Goal: Transaction & Acquisition: Purchase product/service

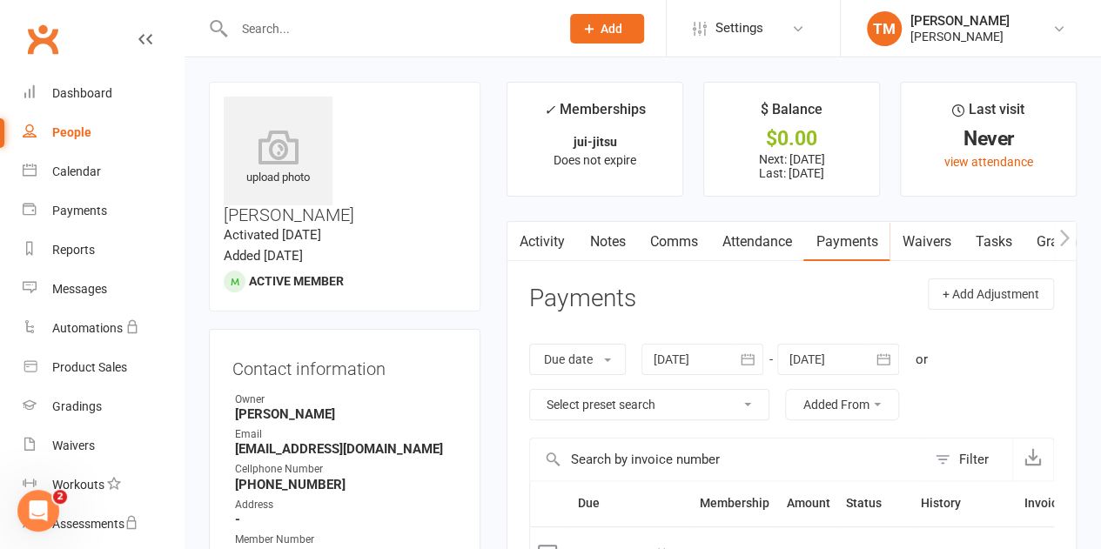
click at [35, 34] on link "Clubworx" at bounding box center [43, 39] width 44 height 44
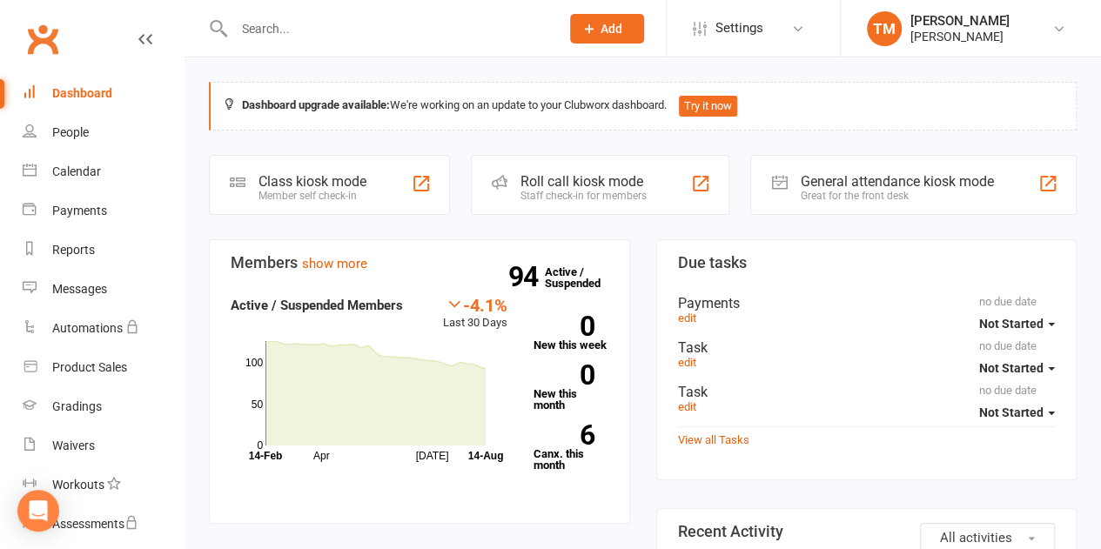
click at [434, 36] on input "text" at bounding box center [389, 29] width 320 height 24
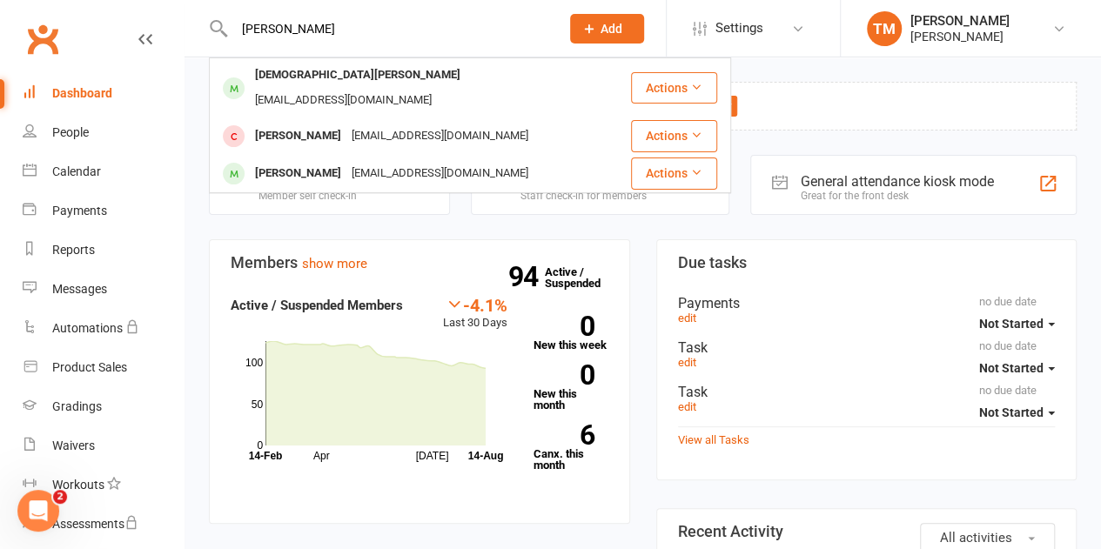
type input "[PERSON_NAME]"
click at [342, 88] on div "[EMAIL_ADDRESS][DOMAIN_NAME]" at bounding box center [343, 100] width 187 height 25
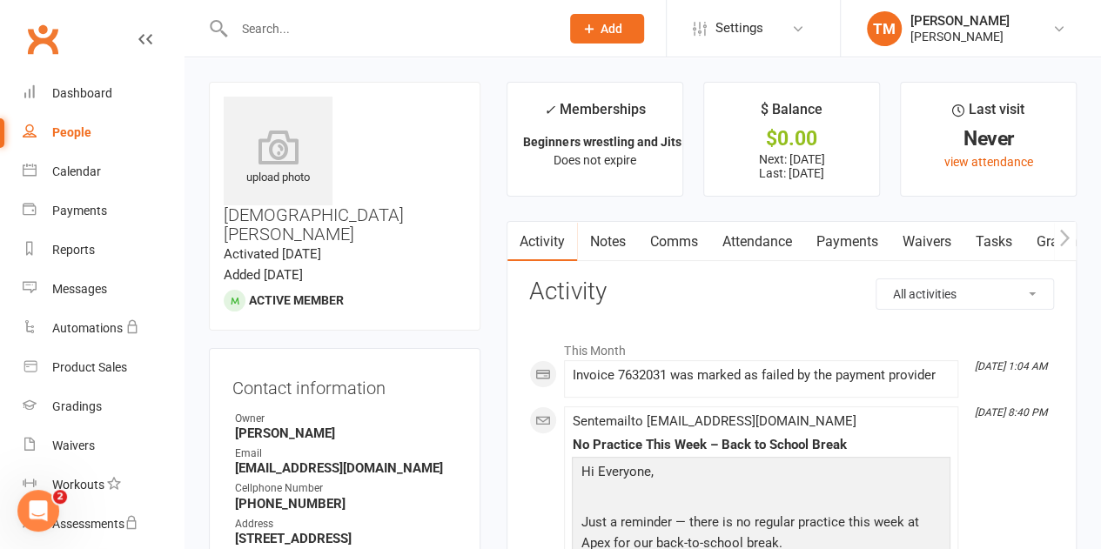
click at [868, 238] on link "Payments" at bounding box center [847, 242] width 86 height 40
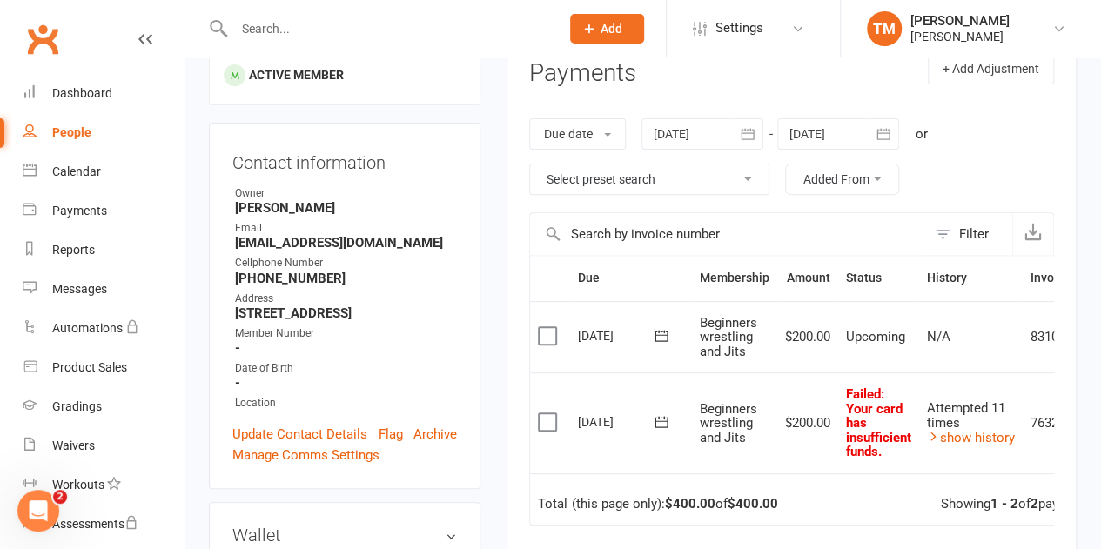
scroll to position [244, 0]
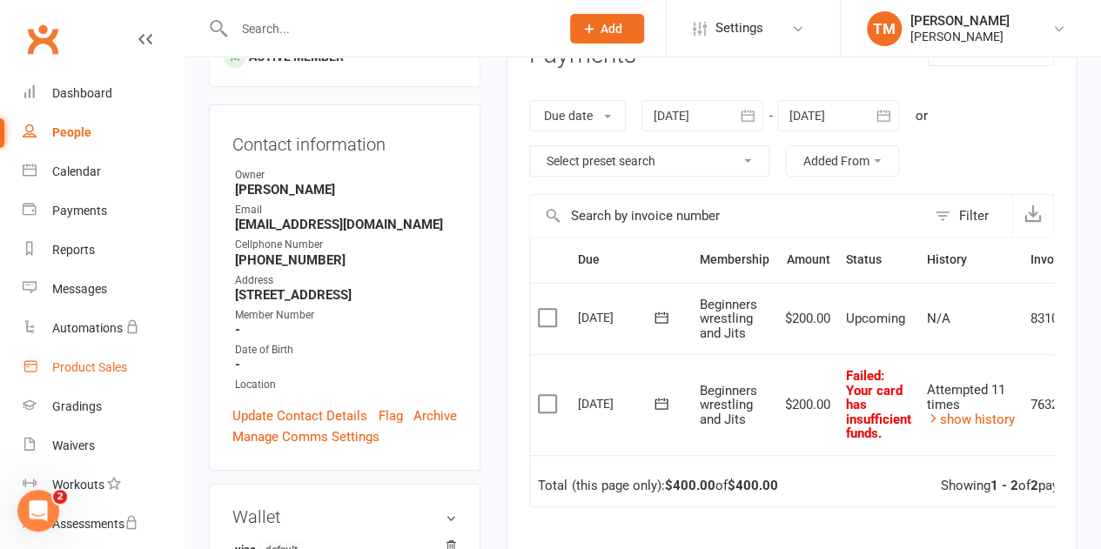
click at [125, 363] on div "Product Sales" at bounding box center [89, 367] width 75 height 14
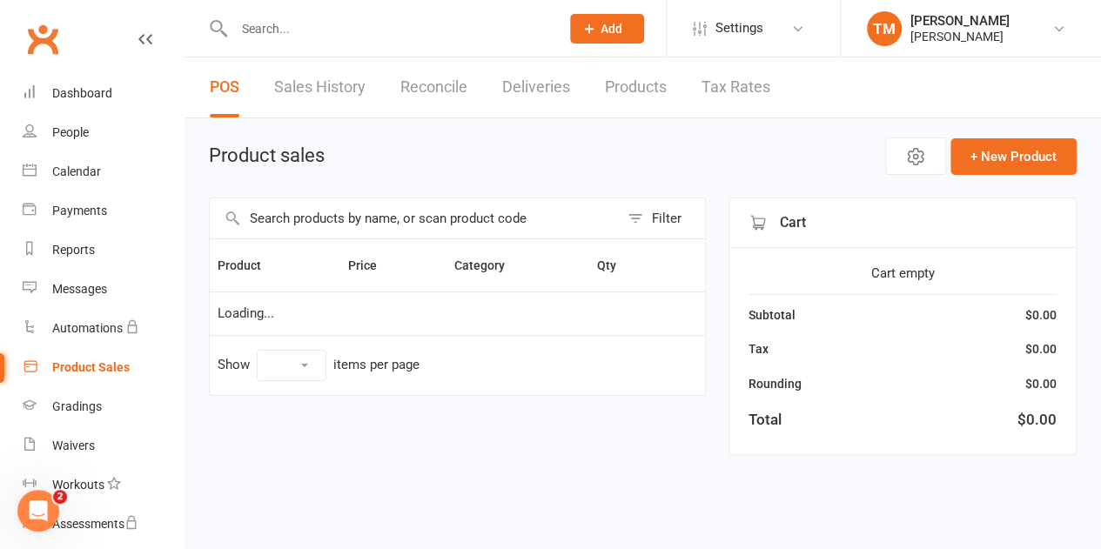
select select "100"
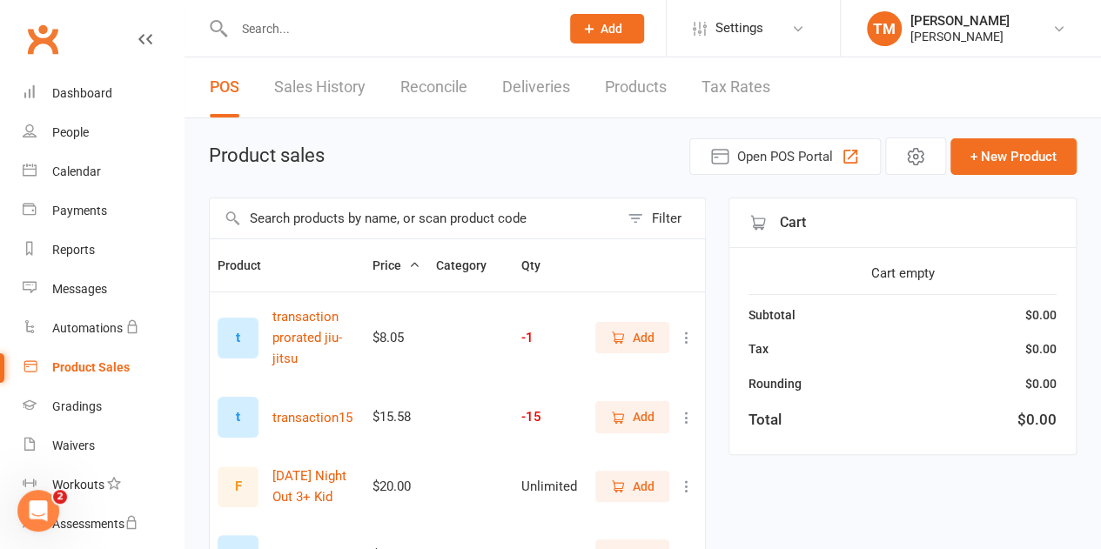
scroll to position [42, 0]
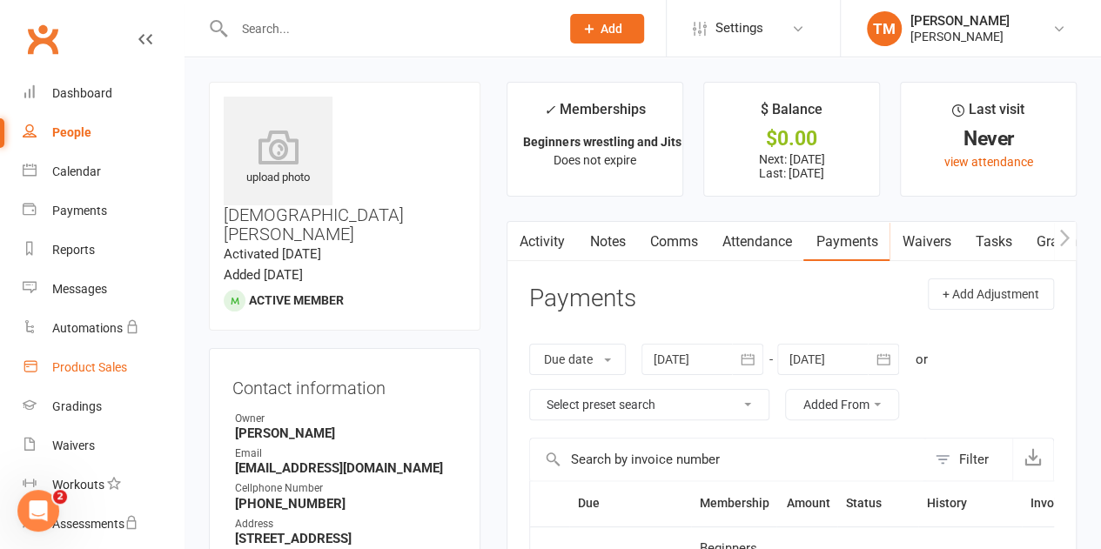
click at [115, 367] on div "Product Sales" at bounding box center [89, 367] width 75 height 14
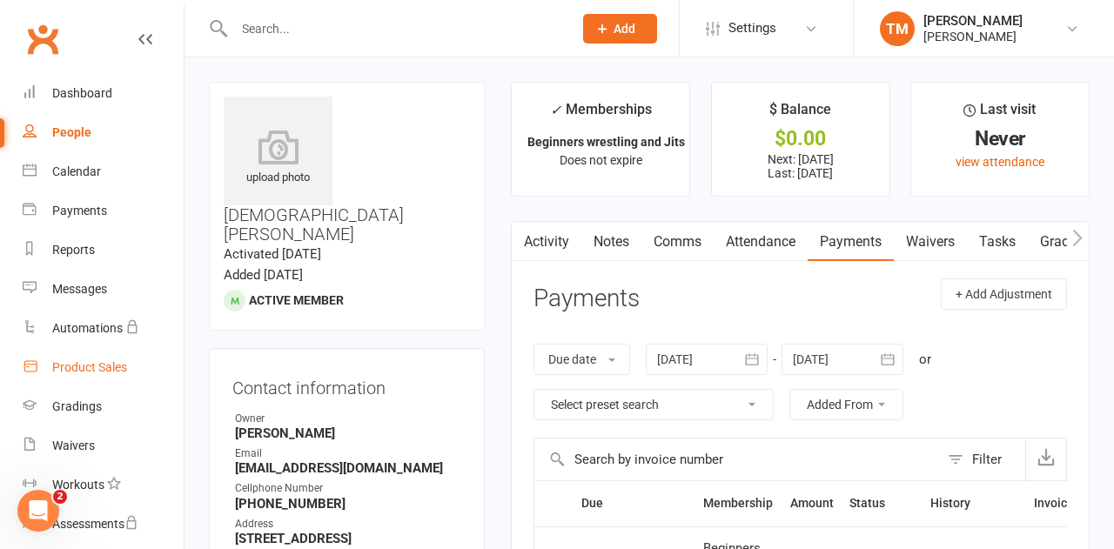
select select "100"
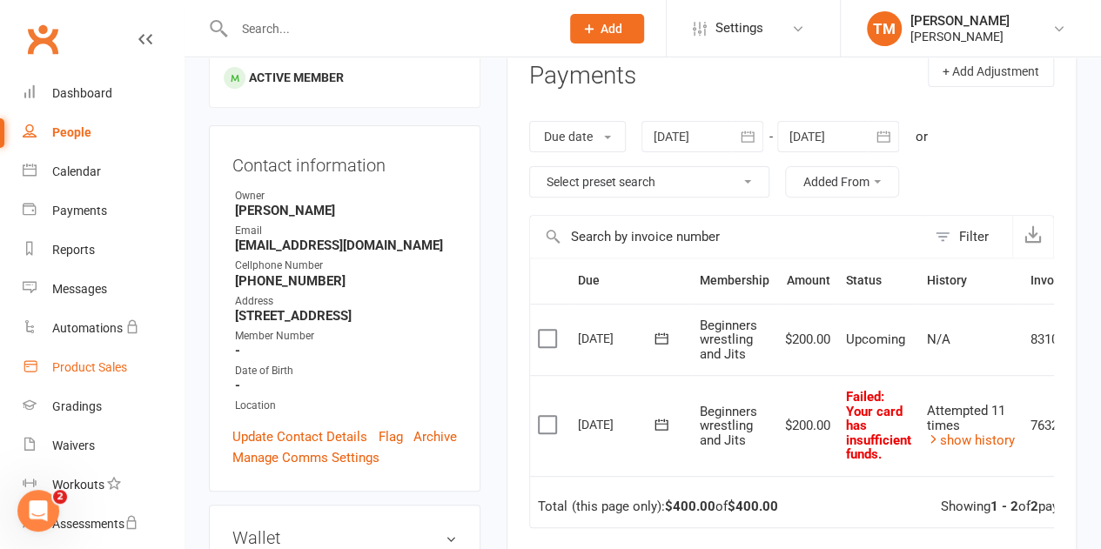
scroll to position [232, 0]
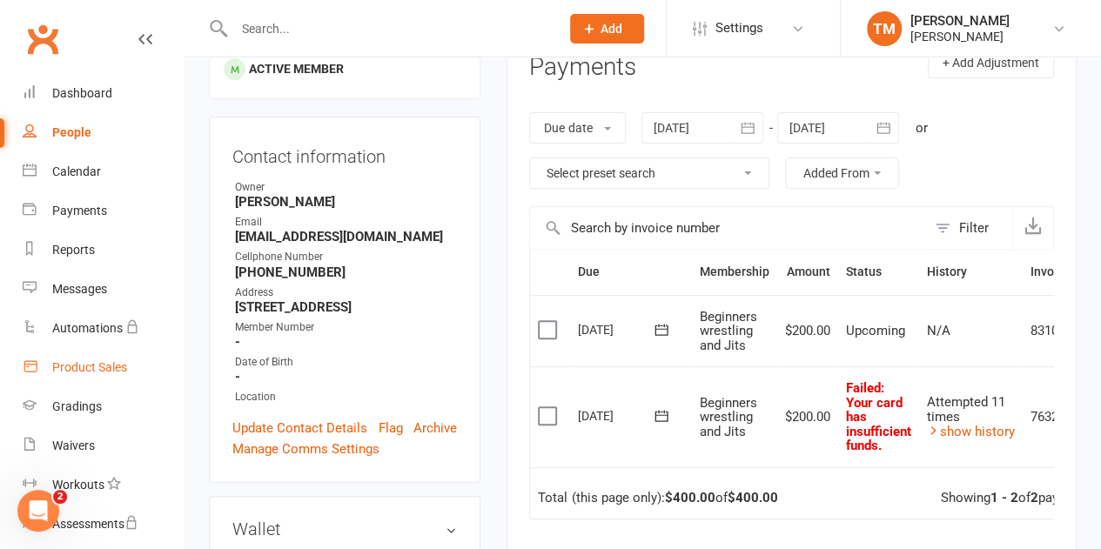
click at [100, 365] on div "Product Sales" at bounding box center [89, 367] width 75 height 14
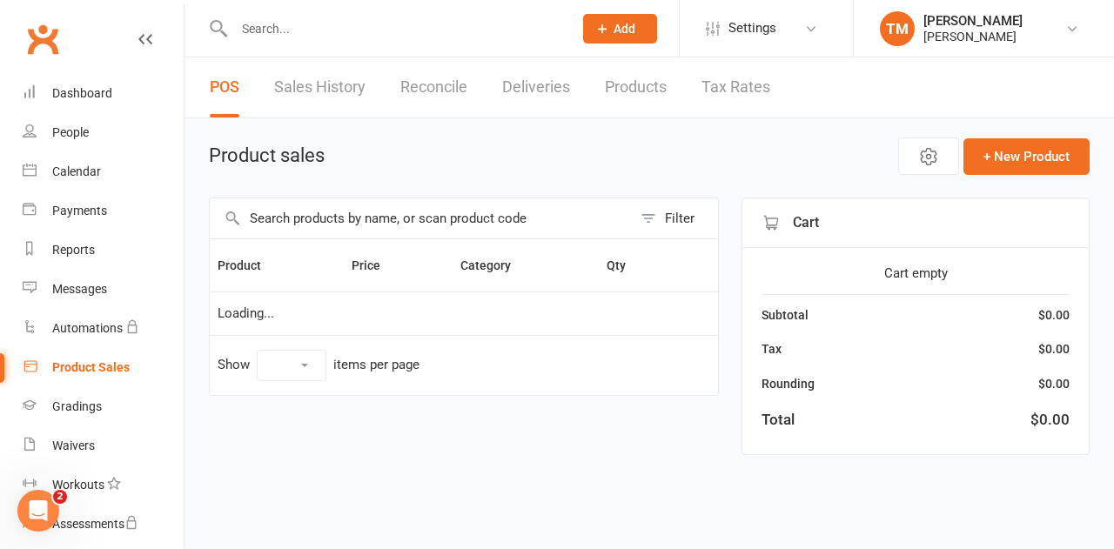
select select "100"
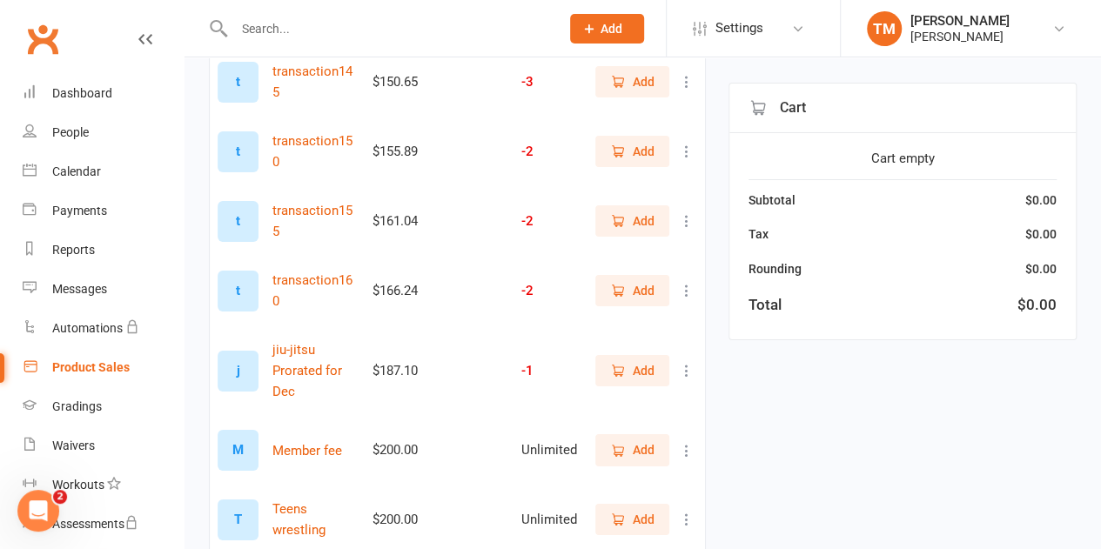
scroll to position [3112, 0]
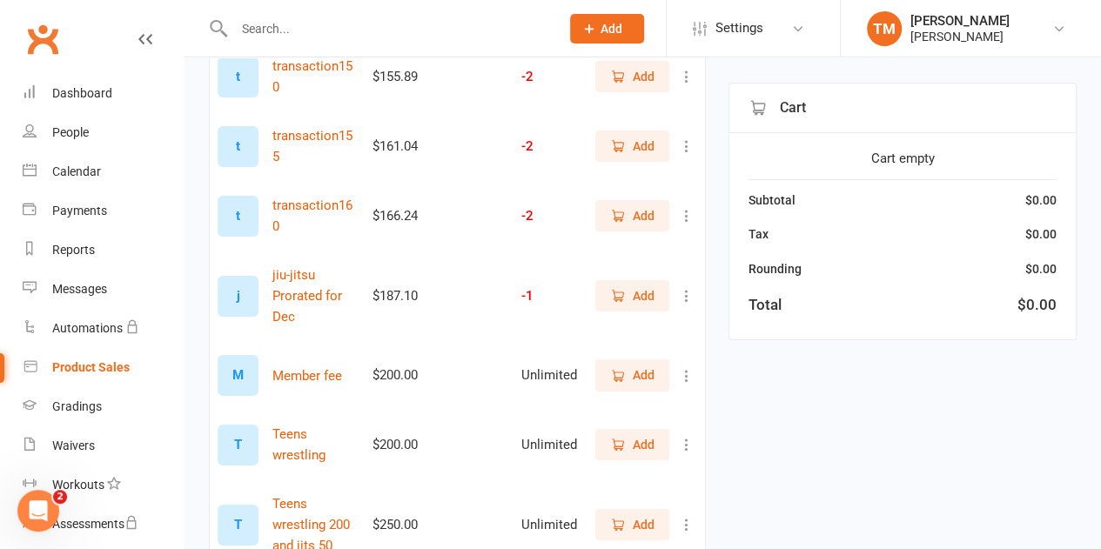
click at [634, 366] on span "Add" at bounding box center [644, 375] width 22 height 19
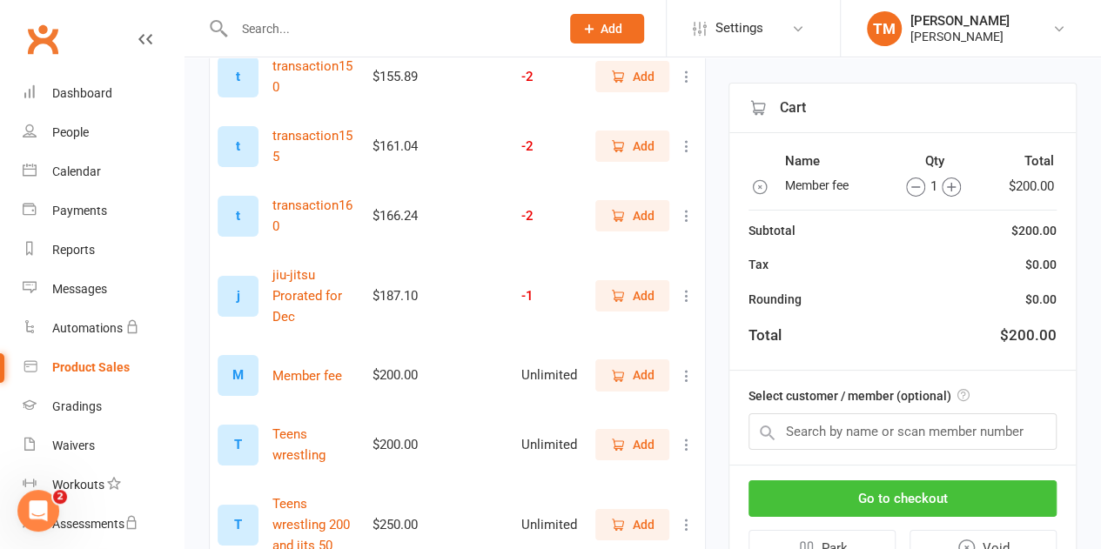
click at [900, 492] on button "Go to checkout" at bounding box center [903, 499] width 308 height 37
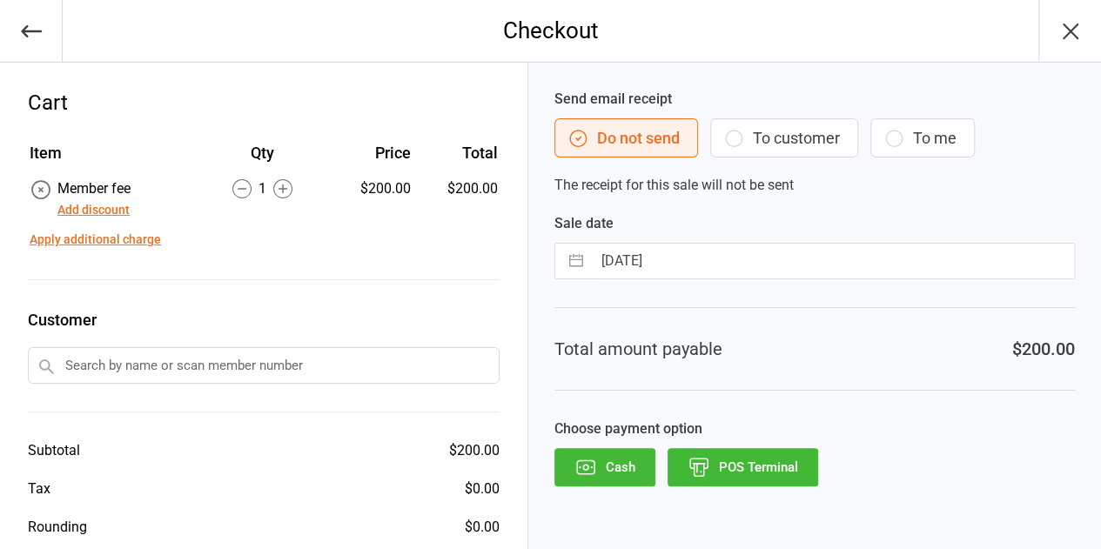
click at [281, 367] on input "text" at bounding box center [264, 365] width 472 height 37
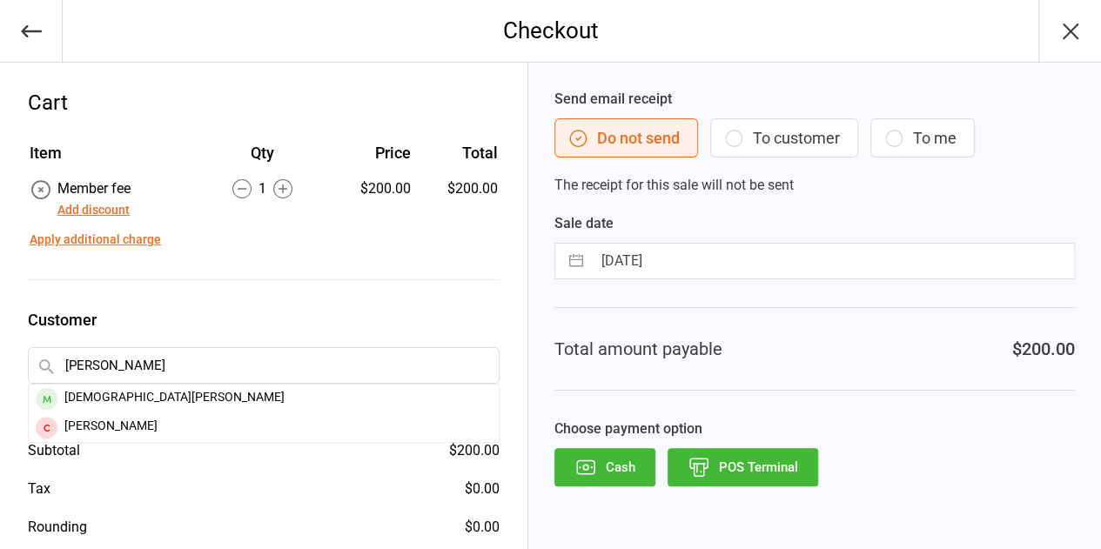
type input "[PERSON_NAME]"
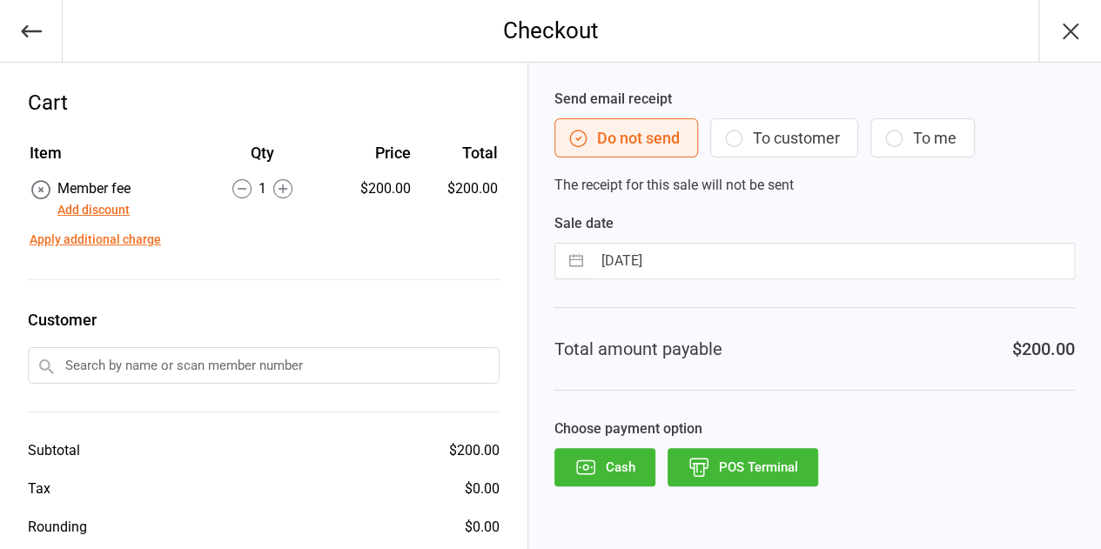
click at [131, 368] on input "text" at bounding box center [264, 365] width 472 height 37
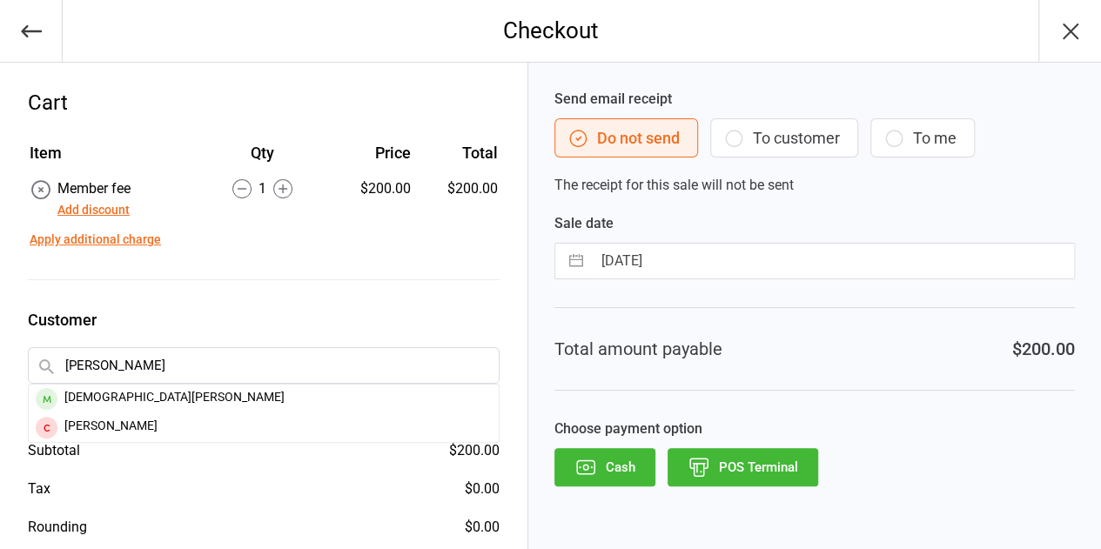
type input "[PERSON_NAME]"
click at [146, 395] on div "[DEMOGRAPHIC_DATA][PERSON_NAME]" at bounding box center [264, 399] width 470 height 29
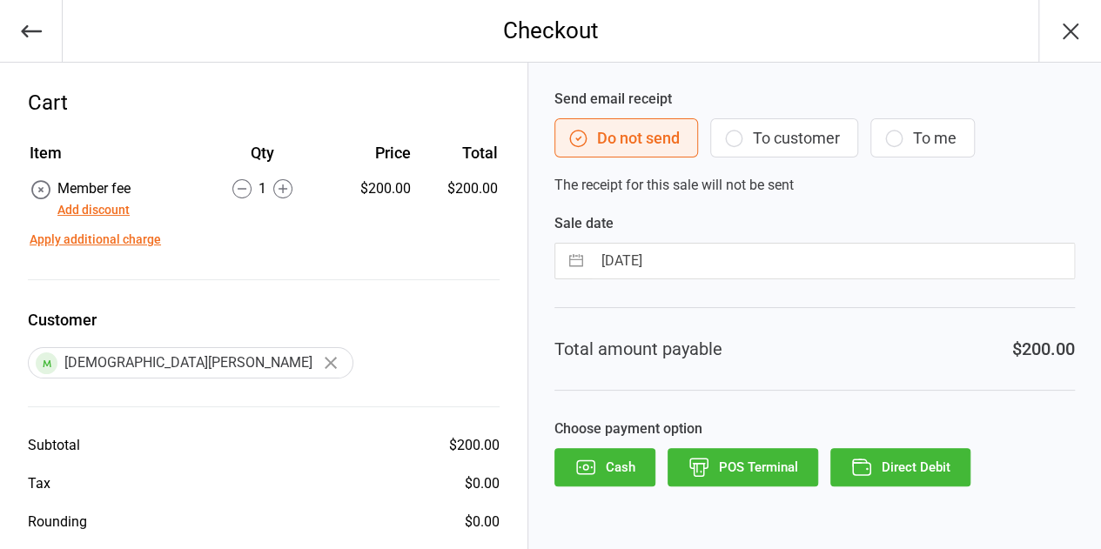
click at [785, 135] on button "To customer" at bounding box center [784, 137] width 148 height 39
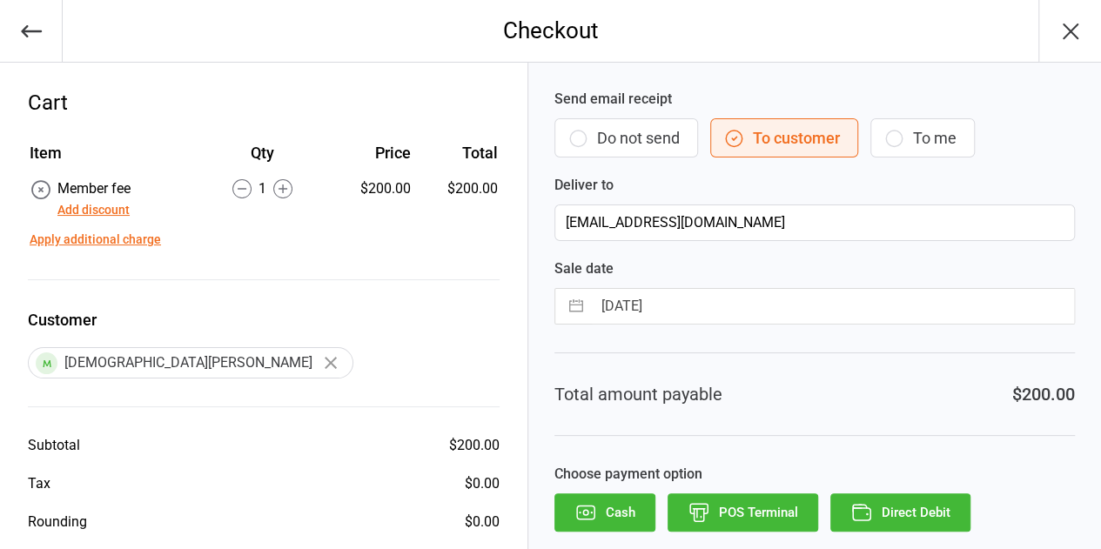
click at [645, 143] on button "Do not send" at bounding box center [627, 137] width 144 height 39
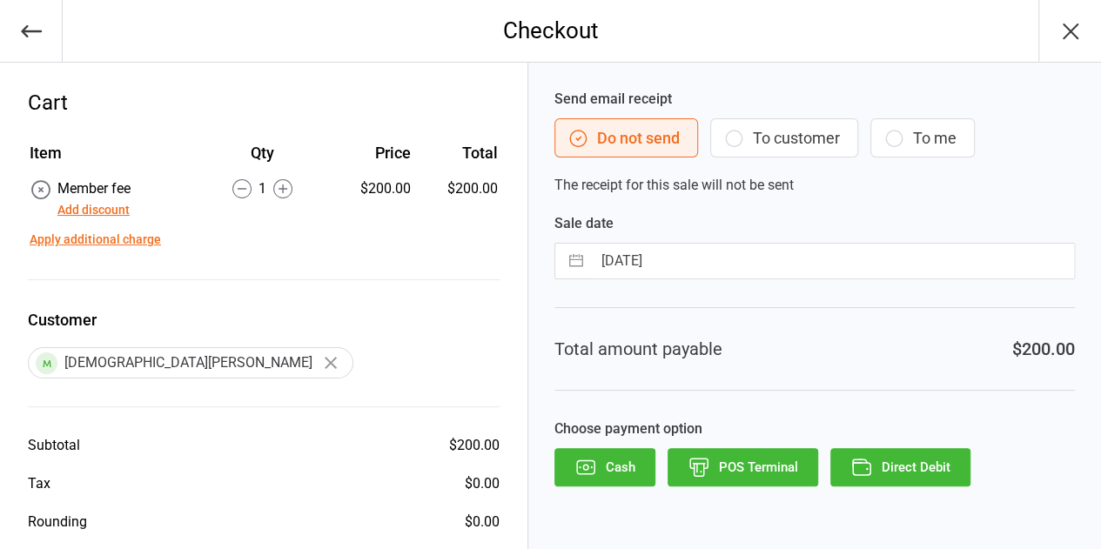
click at [914, 470] on button "Direct Debit" at bounding box center [901, 467] width 140 height 38
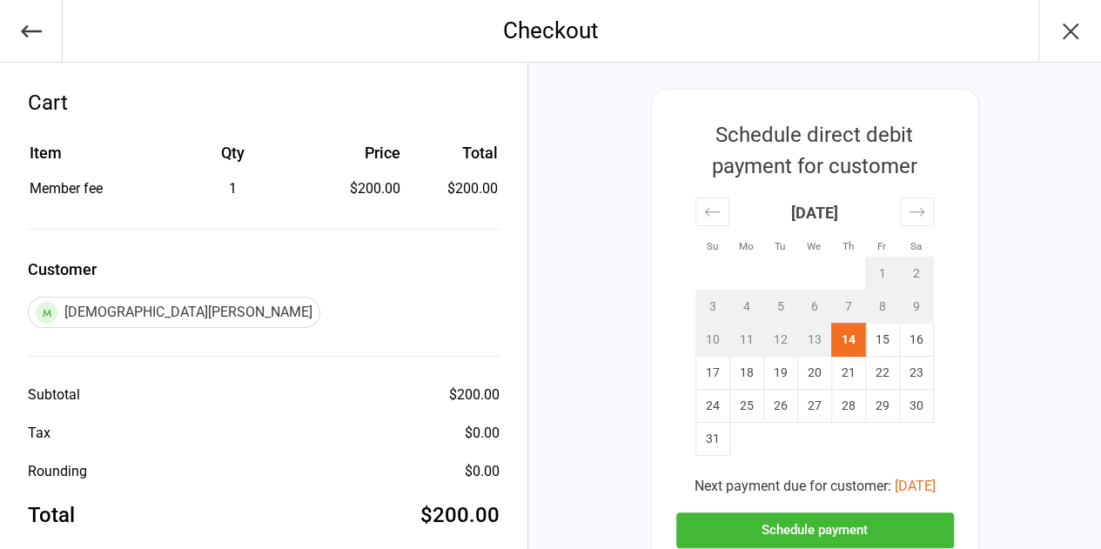
click at [873, 521] on button "Schedule payment" at bounding box center [816, 531] width 278 height 36
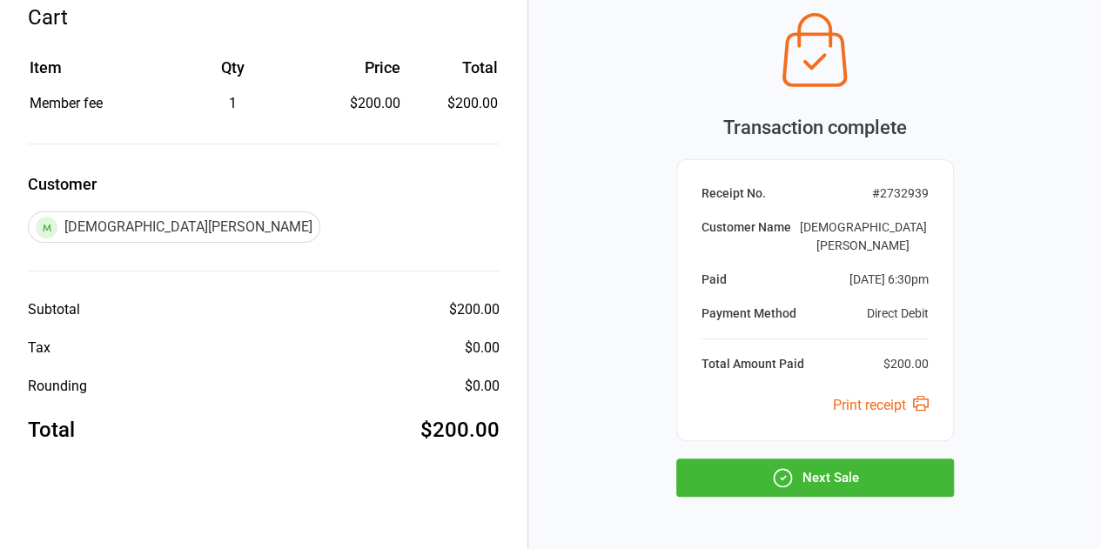
scroll to position [126, 0]
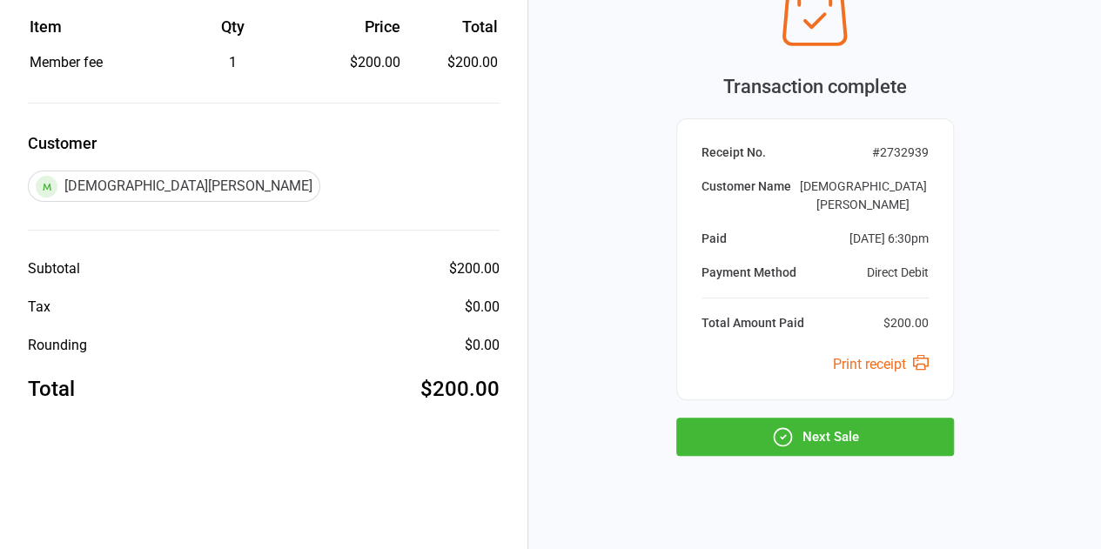
click at [838, 418] on button "Next Sale" at bounding box center [816, 437] width 278 height 38
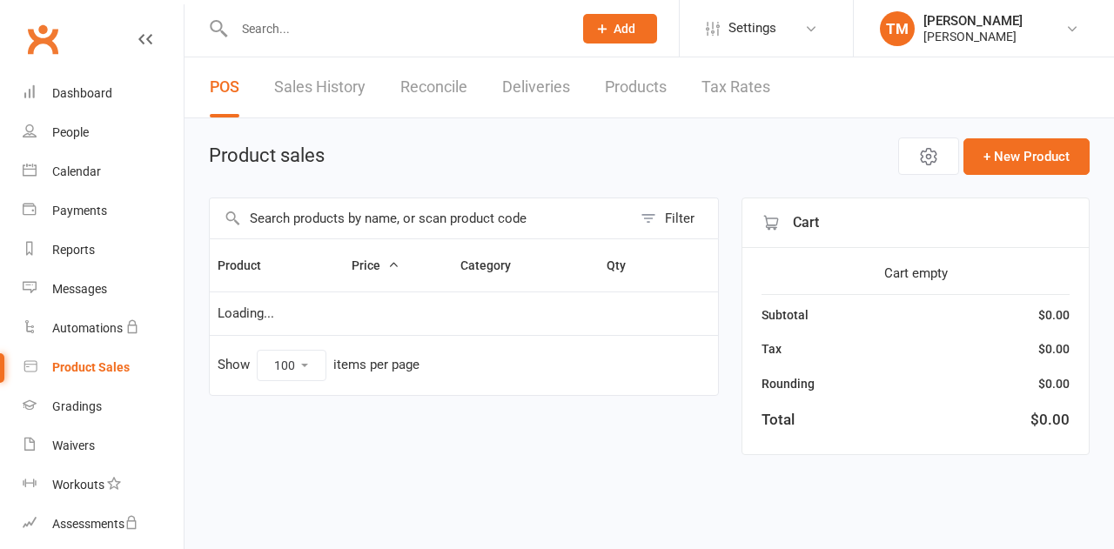
select select "100"
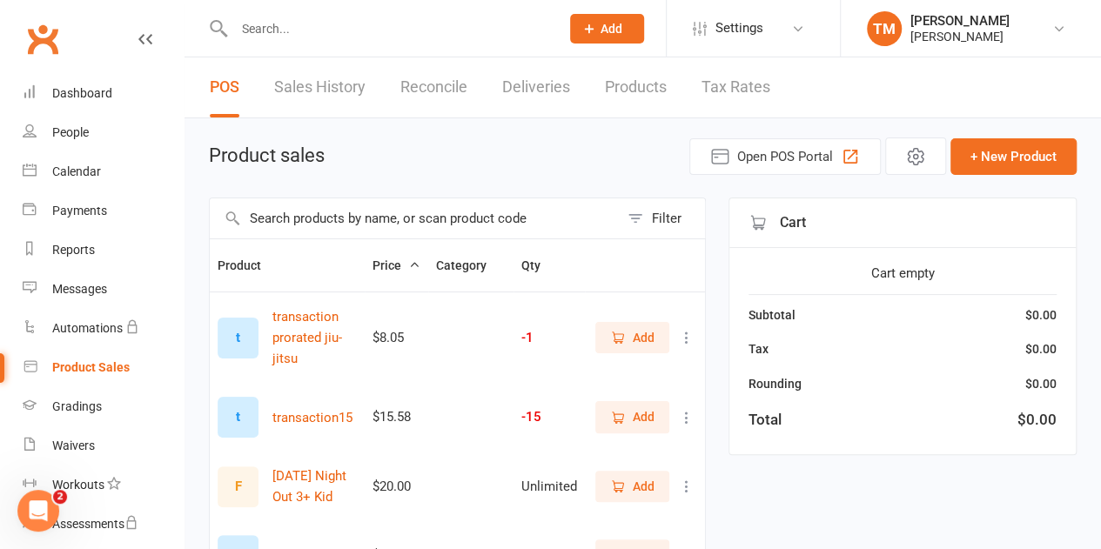
click at [33, 47] on link "Clubworx" at bounding box center [43, 39] width 44 height 44
